Goal: Task Accomplishment & Management: Use online tool/utility

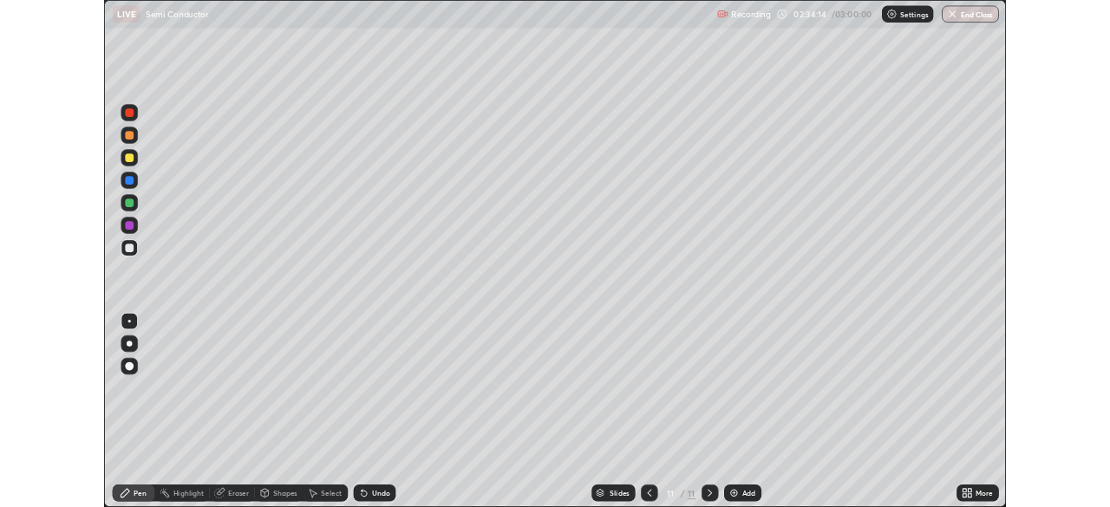
scroll to position [624, 1110]
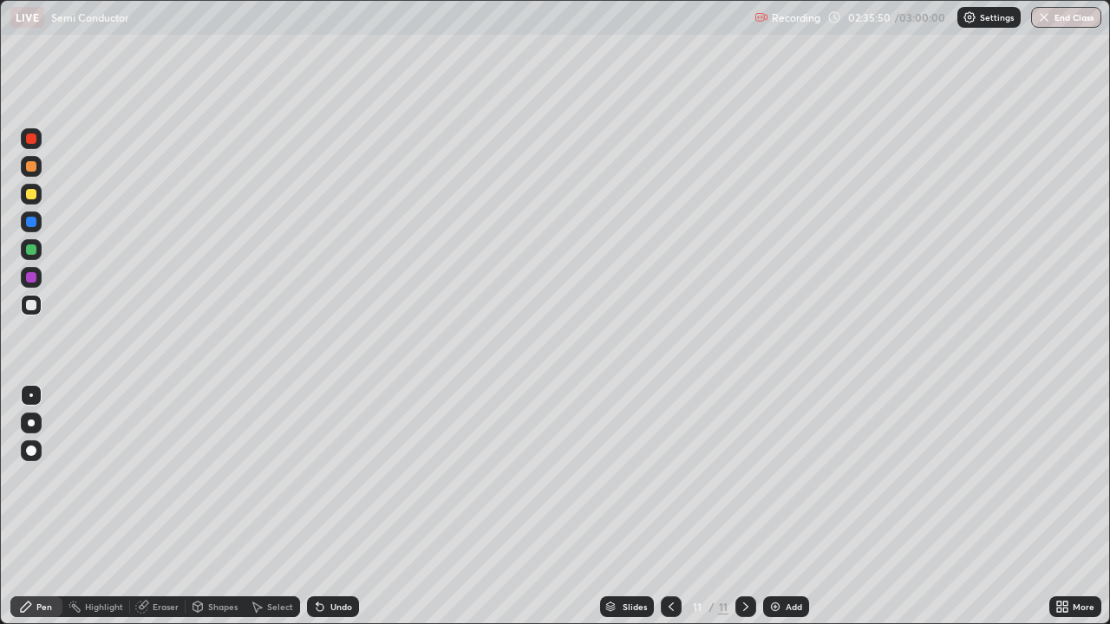
click at [317, 609] on icon at bounding box center [320, 607] width 7 height 7
click at [330, 616] on div "Undo" at bounding box center [333, 607] width 52 height 21
click at [334, 603] on div "Undo" at bounding box center [341, 607] width 22 height 9
click at [330, 603] on div "Undo" at bounding box center [341, 607] width 22 height 9
click at [339, 605] on div "Undo" at bounding box center [341, 607] width 22 height 9
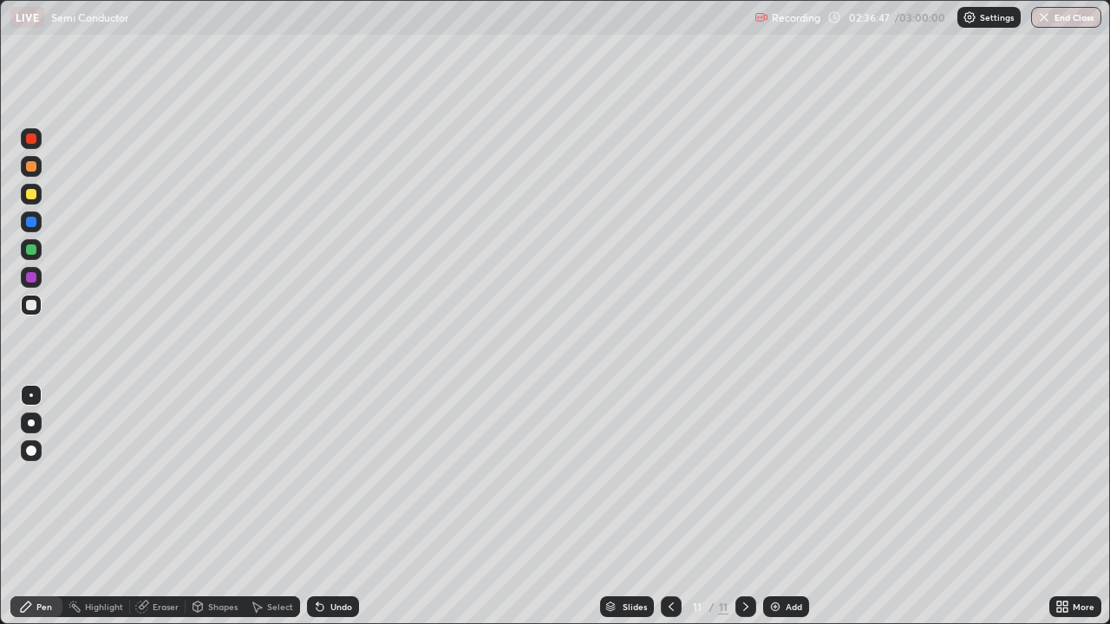
click at [341, 606] on div "Undo" at bounding box center [341, 607] width 22 height 9
click at [330, 597] on div "Undo" at bounding box center [333, 607] width 52 height 21
click at [342, 614] on div "Undo" at bounding box center [333, 607] width 52 height 21
click at [336, 610] on div "Undo" at bounding box center [341, 607] width 22 height 9
click at [337, 607] on div "Undo" at bounding box center [341, 607] width 22 height 9
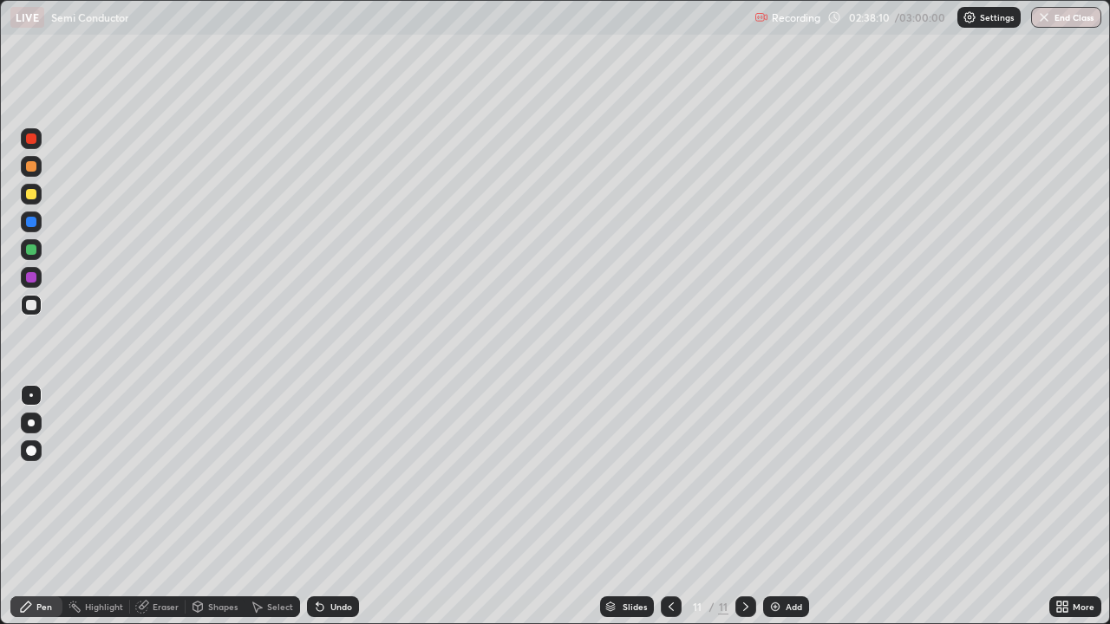
click at [337, 607] on div "Undo" at bounding box center [341, 607] width 22 height 9
click at [339, 609] on div "Undo" at bounding box center [341, 607] width 22 height 9
click at [340, 616] on div "Undo" at bounding box center [333, 607] width 52 height 21
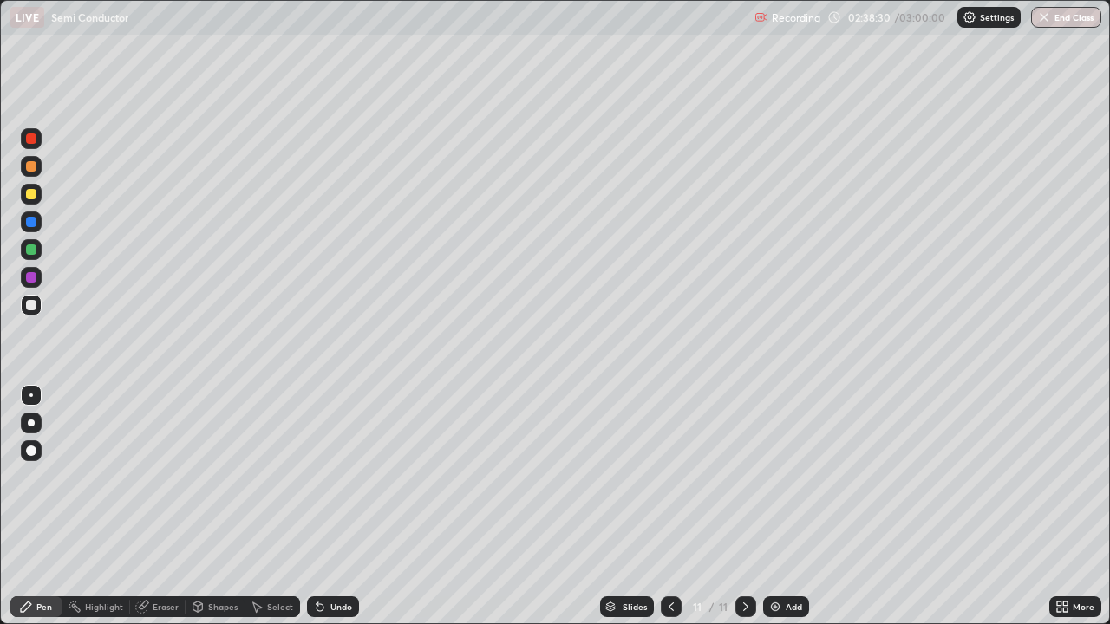
click at [794, 599] on div "Add" at bounding box center [786, 607] width 46 height 21
click at [334, 607] on div "Undo" at bounding box center [341, 607] width 22 height 9
click at [326, 607] on div "Undo" at bounding box center [333, 607] width 52 height 21
click at [317, 590] on div "Undo" at bounding box center [329, 607] width 59 height 35
click at [343, 609] on div "Undo" at bounding box center [341, 607] width 22 height 9
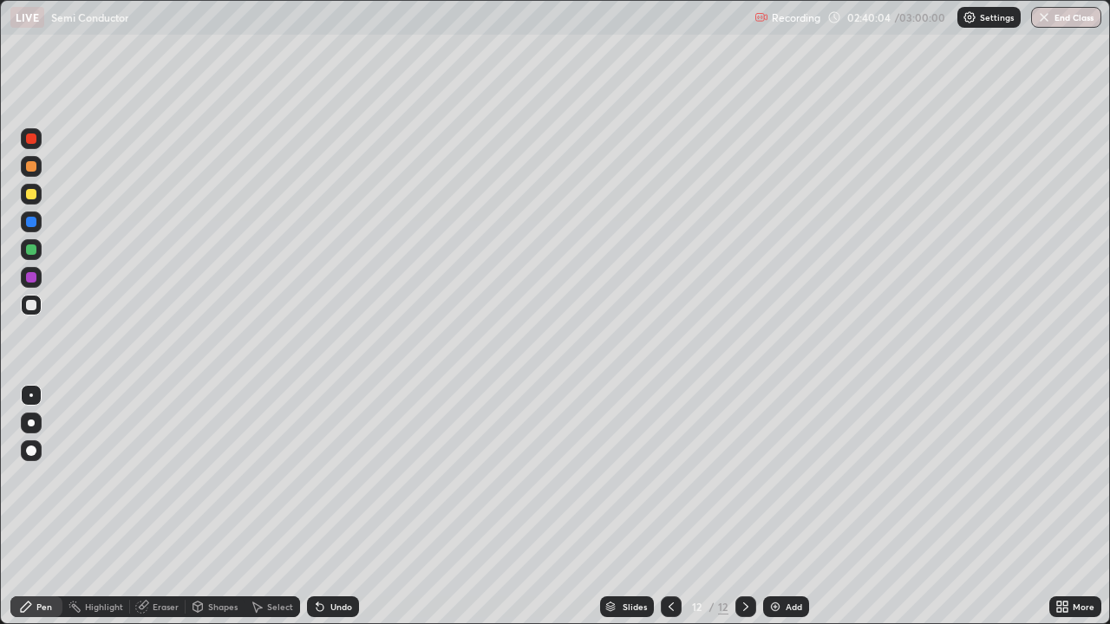
click at [341, 606] on div "Undo" at bounding box center [341, 607] width 22 height 9
click at [336, 600] on div "Undo" at bounding box center [333, 607] width 52 height 21
click at [336, 607] on div "Undo" at bounding box center [341, 607] width 22 height 9
click at [669, 607] on icon at bounding box center [671, 607] width 14 height 14
click at [746, 607] on icon at bounding box center [745, 607] width 5 height 9
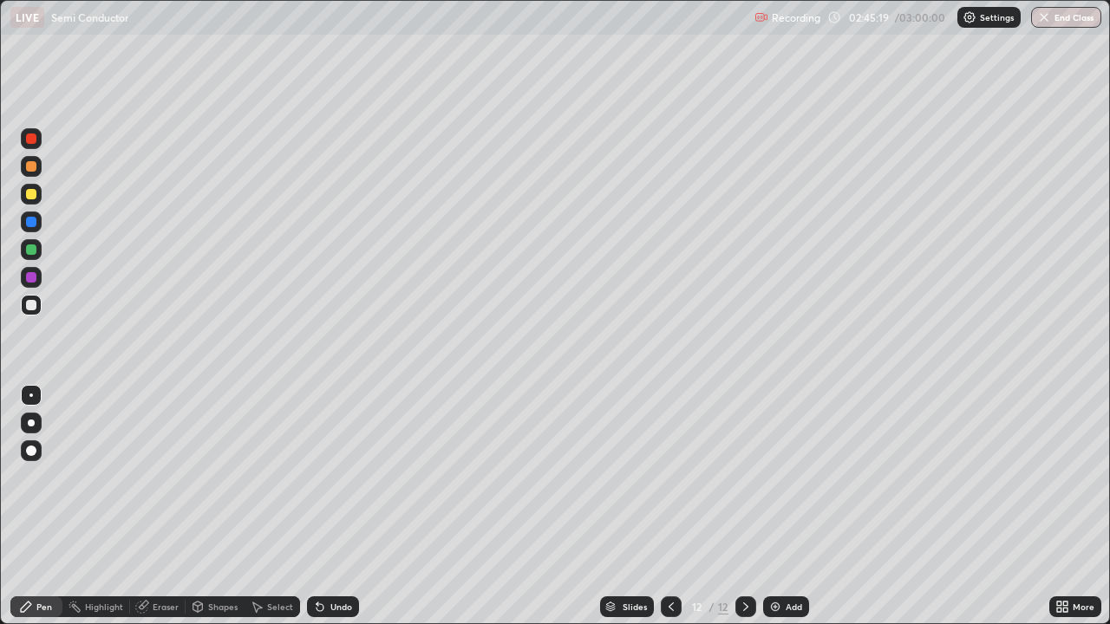
click at [677, 610] on div at bounding box center [671, 607] width 21 height 21
click at [744, 607] on icon at bounding box center [746, 607] width 14 height 14
click at [780, 609] on img at bounding box center [775, 607] width 14 height 14
click at [339, 606] on div "Undo" at bounding box center [341, 607] width 22 height 9
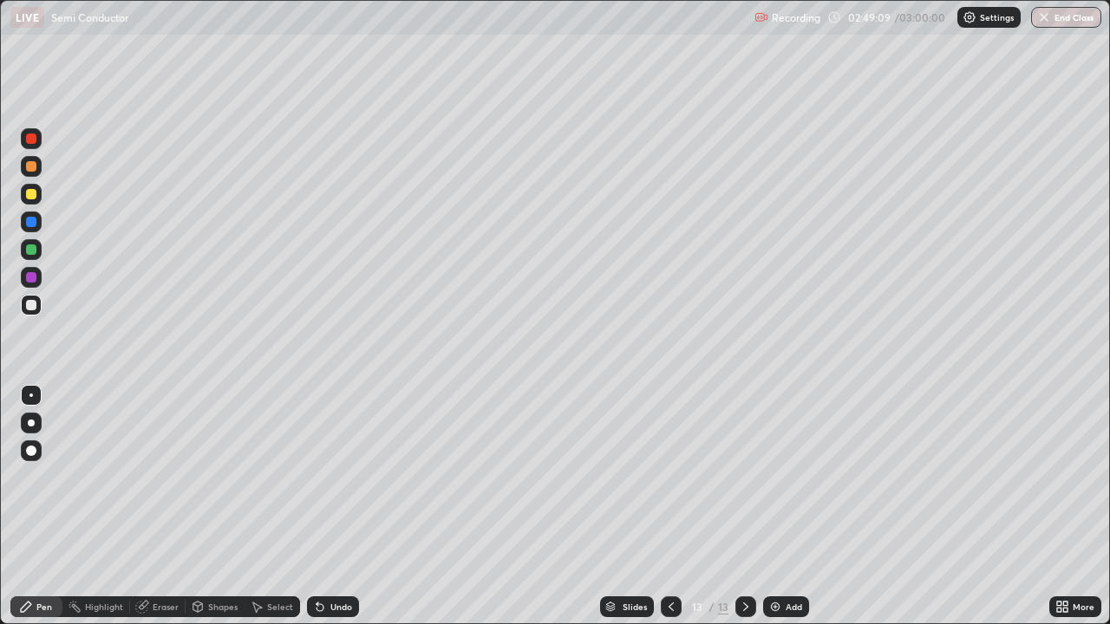
click at [344, 607] on div "Undo" at bounding box center [341, 607] width 22 height 9
click at [669, 607] on icon at bounding box center [671, 607] width 14 height 14
click at [743, 607] on icon at bounding box center [746, 607] width 14 height 14
click at [744, 607] on icon at bounding box center [746, 607] width 14 height 14
click at [787, 598] on div "Add" at bounding box center [786, 607] width 46 height 21
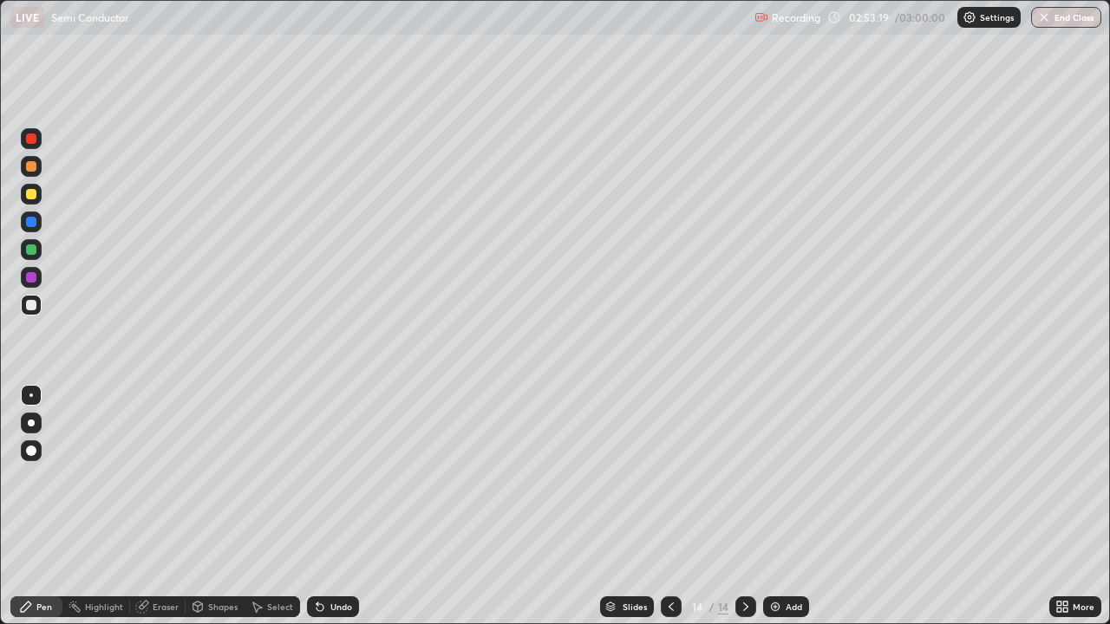
click at [336, 604] on div "Undo" at bounding box center [341, 607] width 22 height 9
click at [338, 610] on div "Undo" at bounding box center [341, 607] width 22 height 9
click at [332, 610] on div "Undo" at bounding box center [341, 607] width 22 height 9
click at [341, 607] on div "Undo" at bounding box center [341, 607] width 22 height 9
click at [344, 608] on div "Undo" at bounding box center [341, 607] width 22 height 9
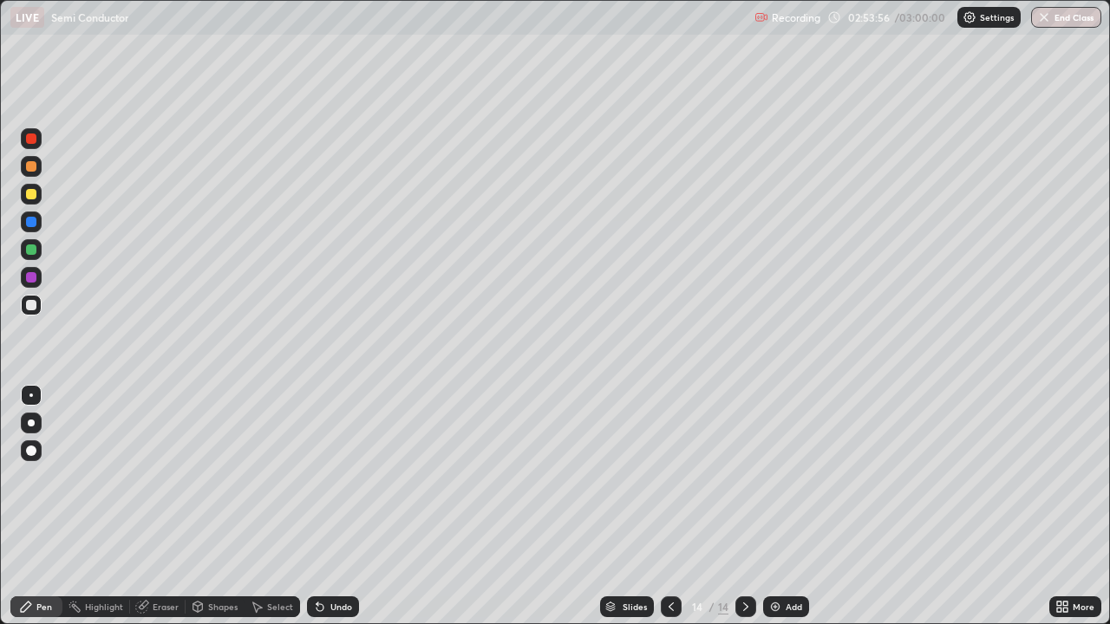
click at [344, 608] on div "Undo" at bounding box center [341, 607] width 22 height 9
click at [669, 593] on div at bounding box center [671, 607] width 21 height 35
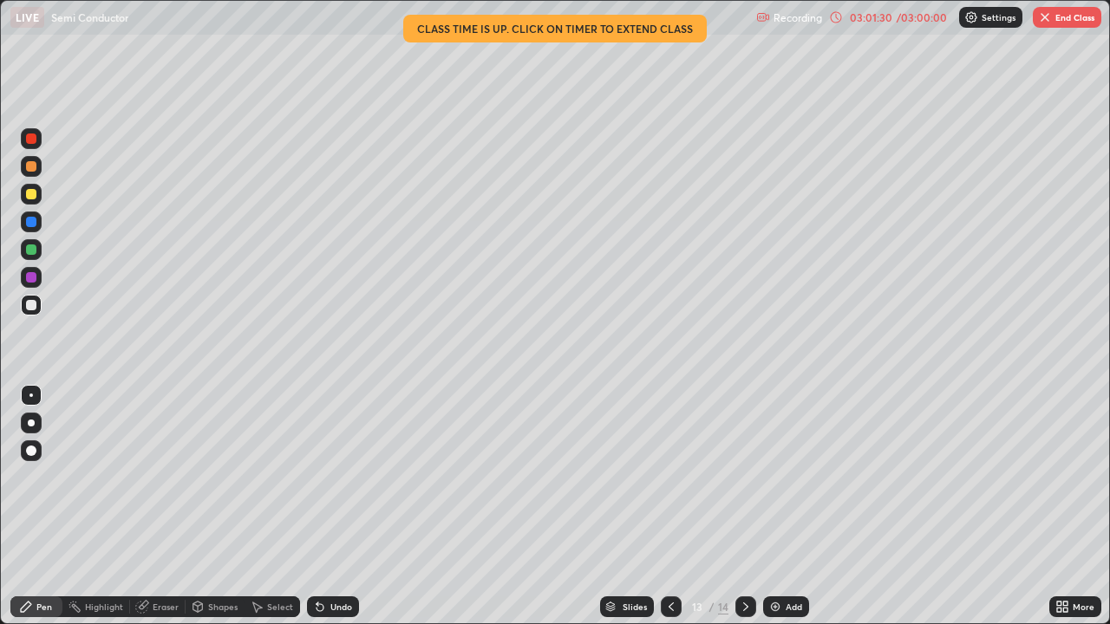
click at [746, 604] on icon at bounding box center [746, 607] width 14 height 14
click at [669, 607] on icon at bounding box center [671, 607] width 14 height 14
click at [736, 608] on div at bounding box center [745, 607] width 21 height 21
click at [1079, 603] on div "More" at bounding box center [1084, 607] width 22 height 9
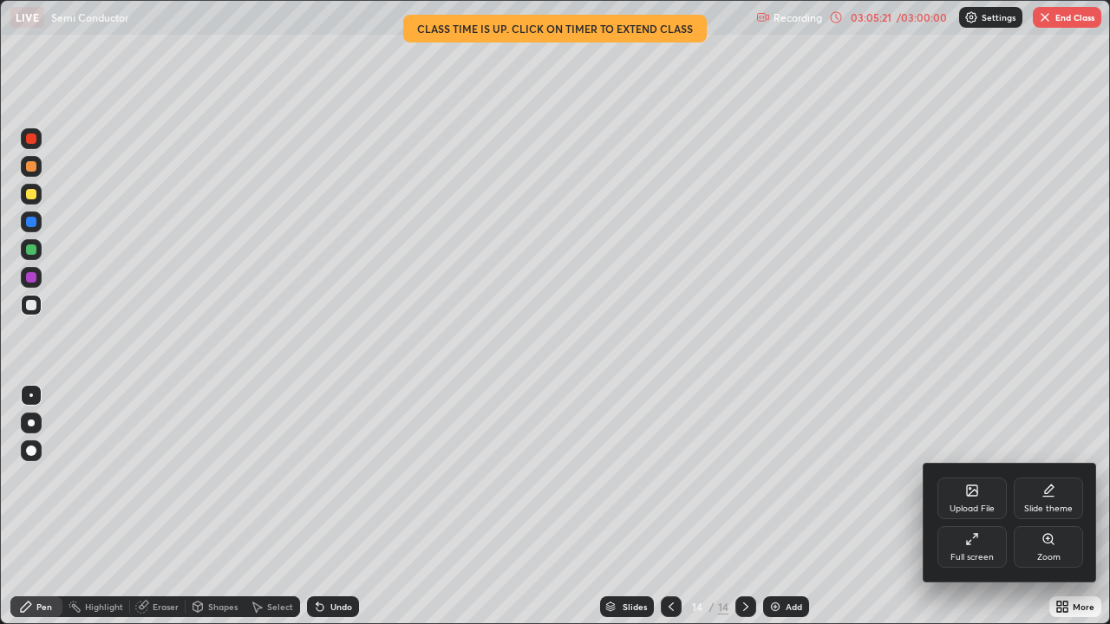
click at [978, 553] on div "Full screen" at bounding box center [971, 557] width 43 height 9
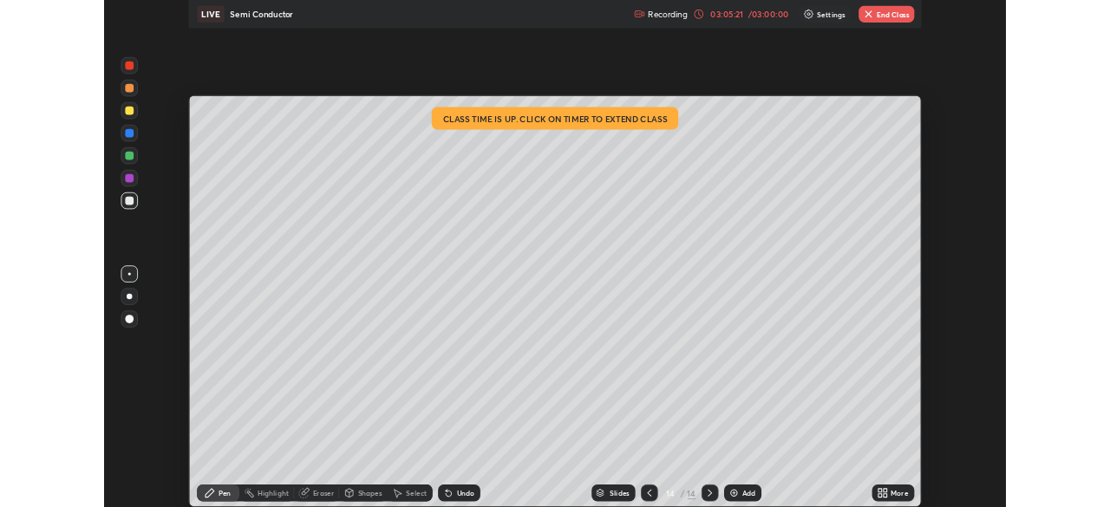
scroll to position [86211, 85609]
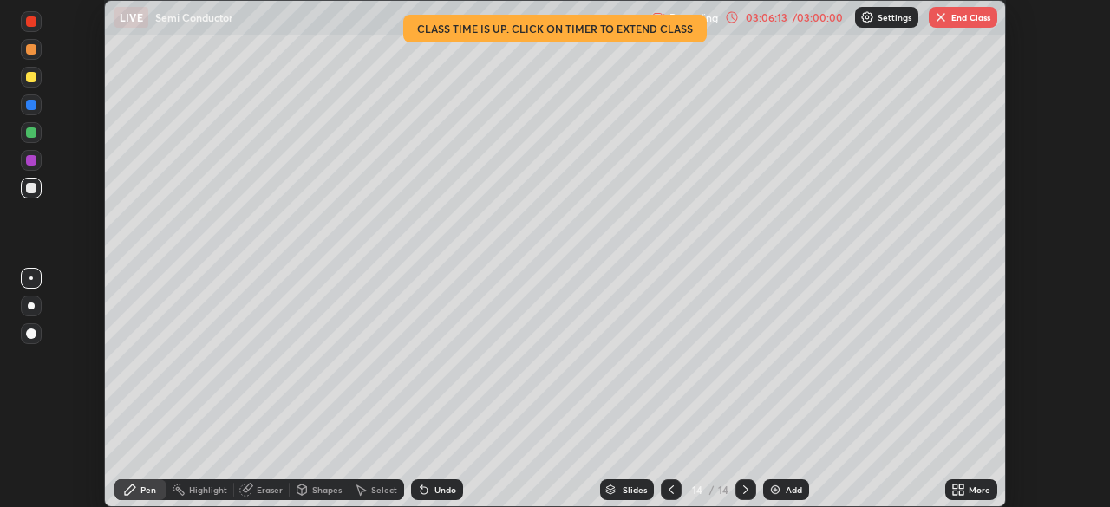
click at [1048, 445] on div "Setting up your live class Class time is up. Click on timer to extend class" at bounding box center [555, 253] width 1110 height 507
click at [954, 15] on button "End Class" at bounding box center [963, 17] width 69 height 21
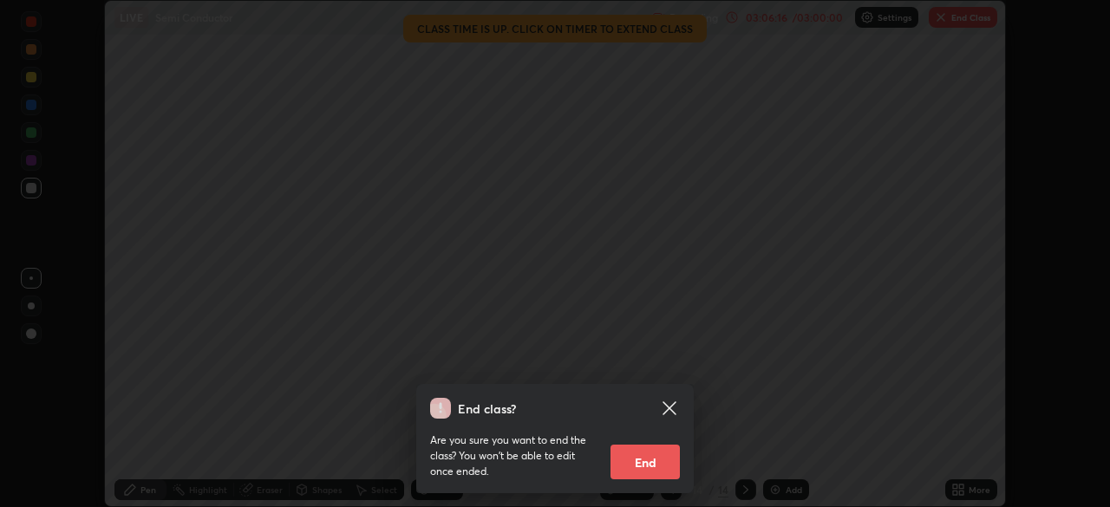
click at [642, 461] on button "End" at bounding box center [644, 462] width 69 height 35
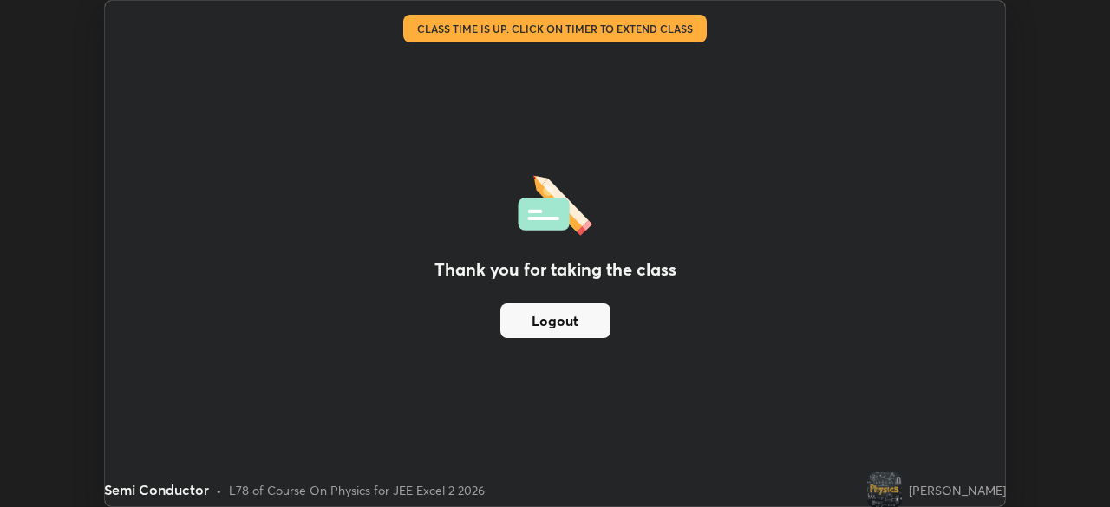
click at [571, 325] on button "Logout" at bounding box center [555, 321] width 110 height 35
